Goal: Task Accomplishment & Management: Use online tool/utility

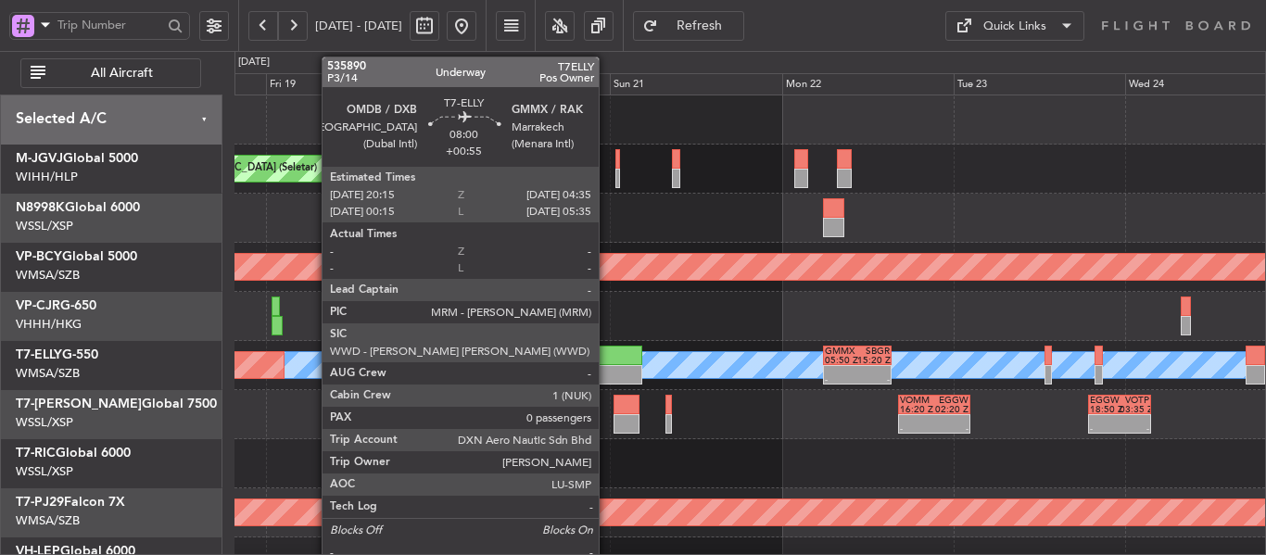
click at [607, 373] on div at bounding box center [612, 374] width 60 height 19
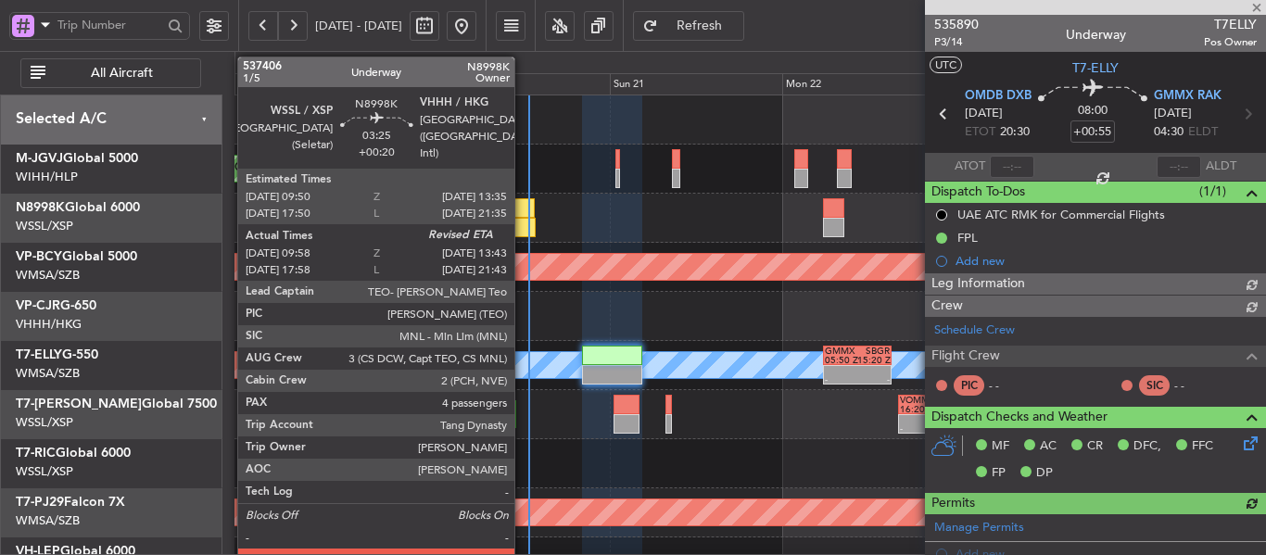
type input "[PERSON_NAME] (BTA)"
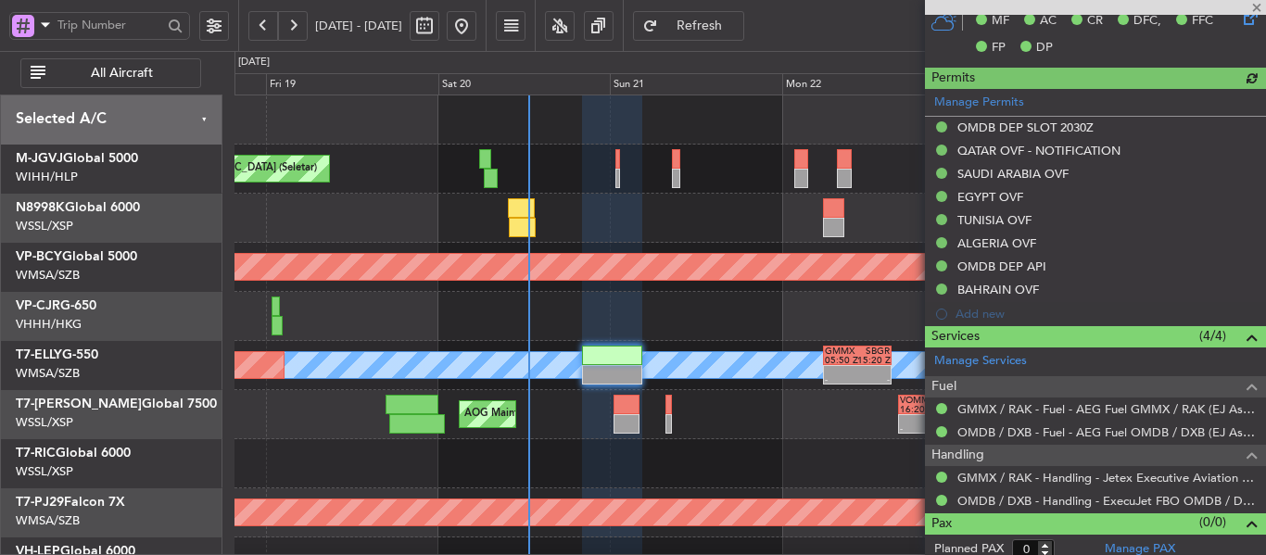
scroll to position [496, 0]
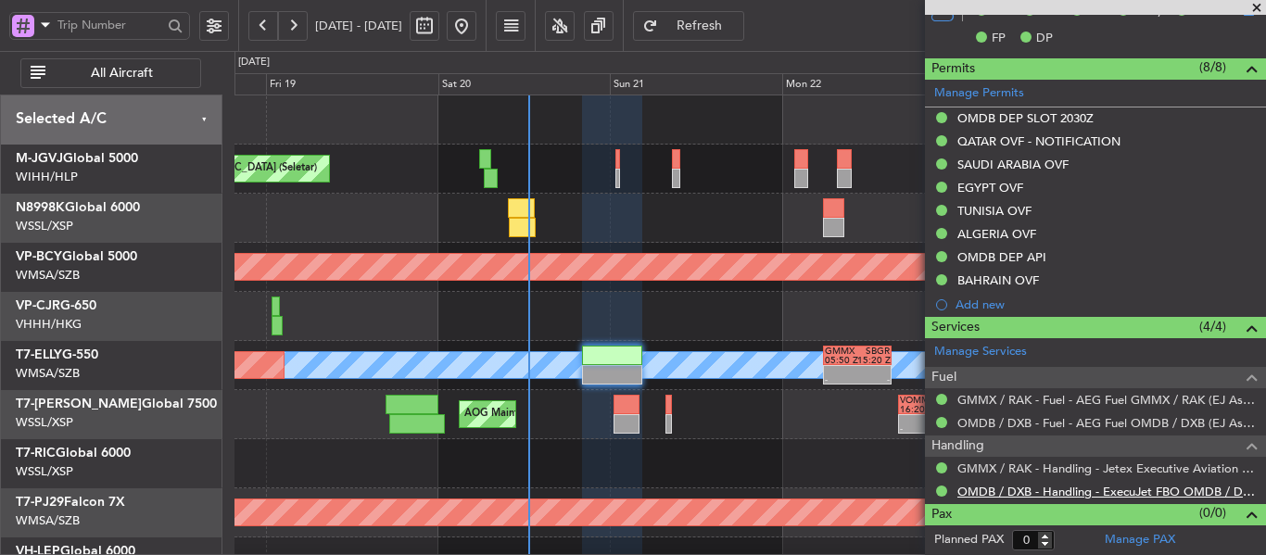
click at [1037, 496] on link "OMDB / DXB - Handling - ExecuJet FBO OMDB / DXB" at bounding box center [1107, 492] width 299 height 16
type input "[PERSON_NAME] (BTA)"
